Goal: Navigation & Orientation: Find specific page/section

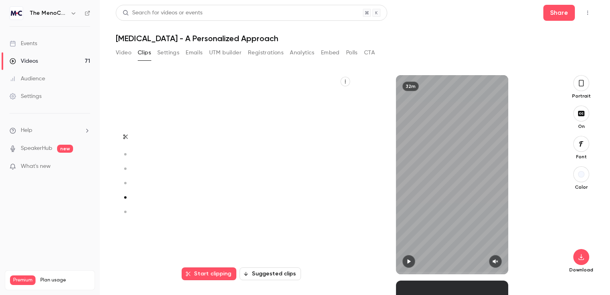
scroll to position [822, 0]
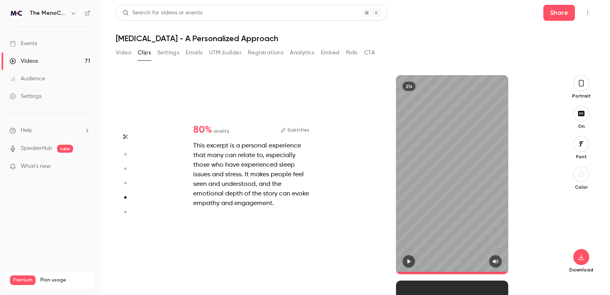
click at [72, 14] on icon "button" at bounding box center [73, 13] width 6 height 6
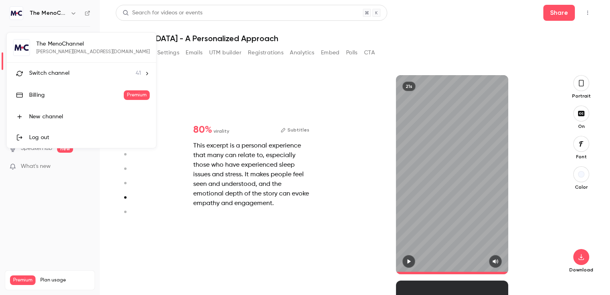
type input "****"
click at [66, 72] on span "Switch channel" at bounding box center [49, 73] width 40 height 8
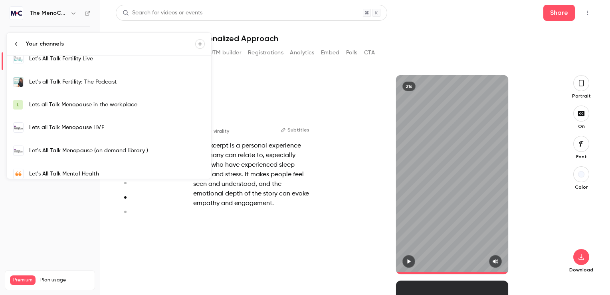
scroll to position [240, 0]
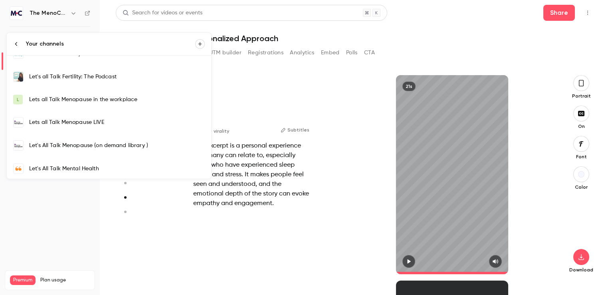
click at [86, 124] on div "Lets all Talk Menopause LIVE" at bounding box center [117, 122] width 176 height 8
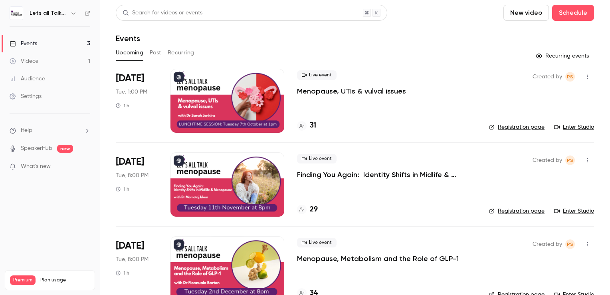
click at [585, 76] on icon "button" at bounding box center [588, 77] width 6 height 6
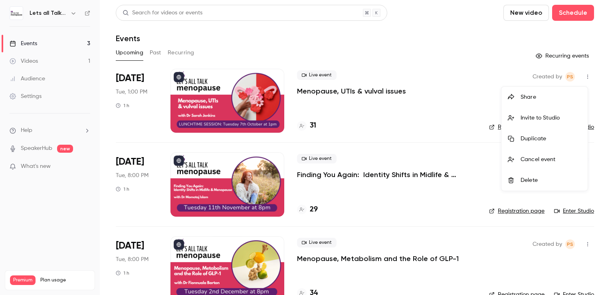
click at [431, 36] on div at bounding box center [305, 147] width 610 height 295
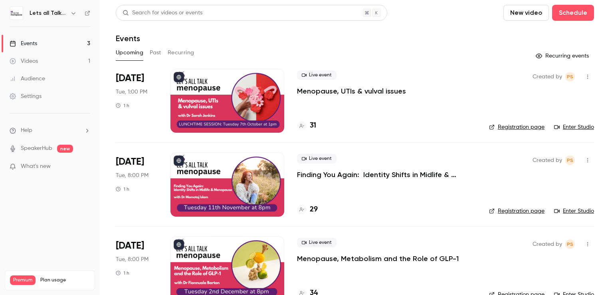
click at [576, 129] on link "Enter Studio" at bounding box center [575, 127] width 40 height 8
click at [561, 129] on link "Enter Studio" at bounding box center [575, 127] width 40 height 8
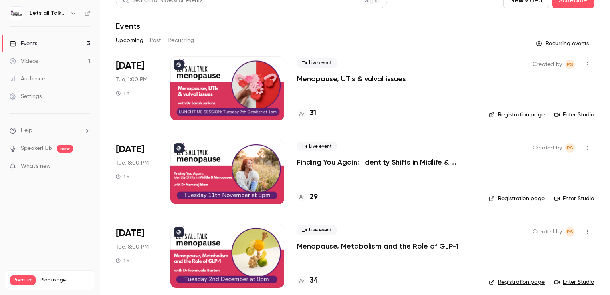
scroll to position [19, 0]
